Goal: Task Accomplishment & Management: Use online tool/utility

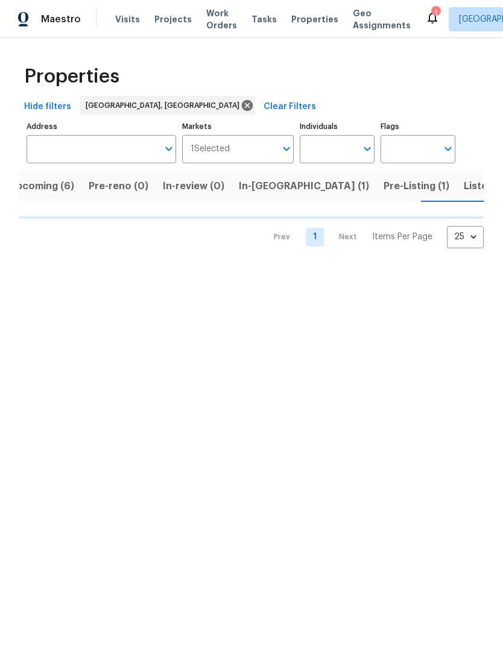
scroll to position [0, 18]
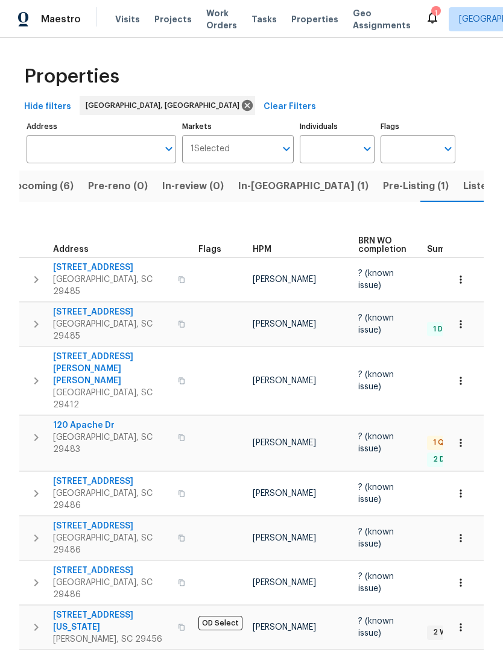
click at [61, 520] on span "253 Palmetto Walk Dr" at bounding box center [112, 526] width 118 height 12
click at [216, 17] on span "Work Orders" at bounding box center [221, 19] width 31 height 24
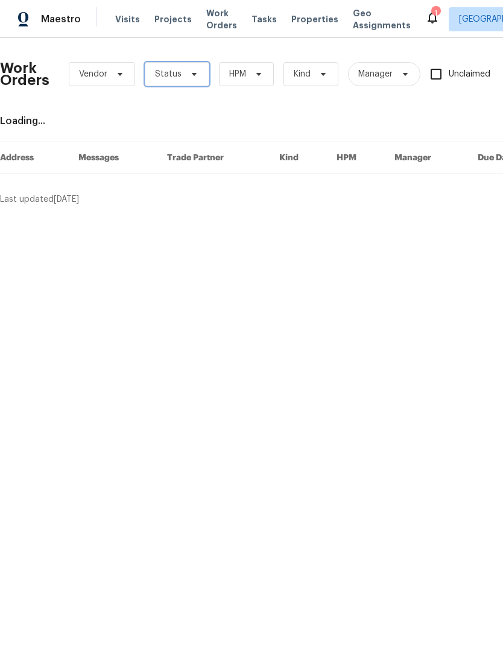
click at [200, 79] on span "Status" at bounding box center [177, 74] width 64 height 24
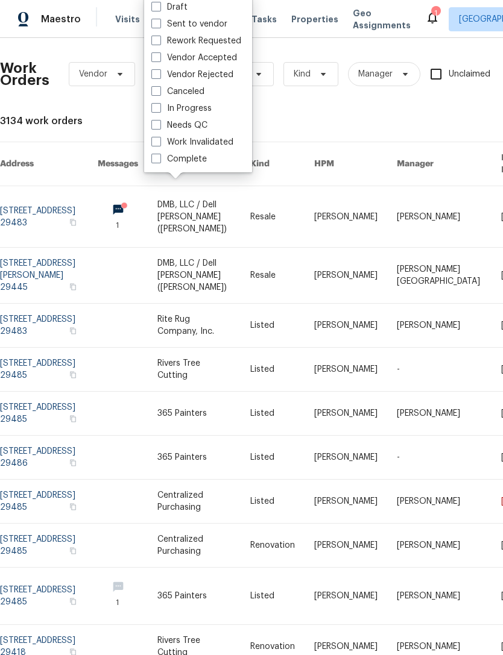
click at [162, 111] on label "In Progress" at bounding box center [181, 108] width 60 height 12
click at [159, 110] on input "In Progress" at bounding box center [155, 106] width 8 height 8
checkbox input "true"
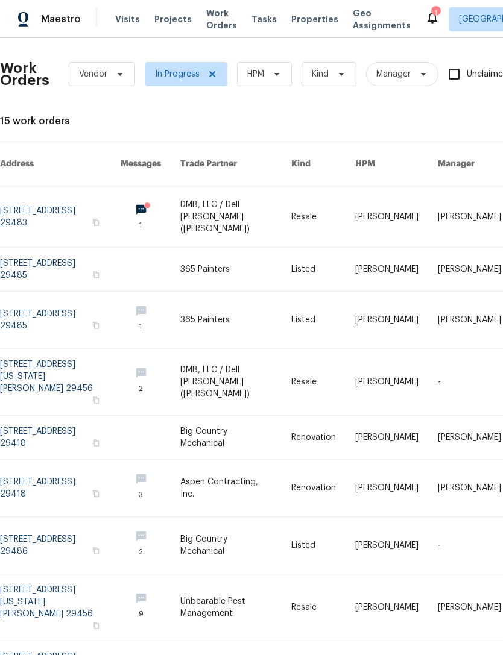
click at [431, 8] on div "1" at bounding box center [435, 13] width 8 height 12
